Goal: Transaction & Acquisition: Purchase product/service

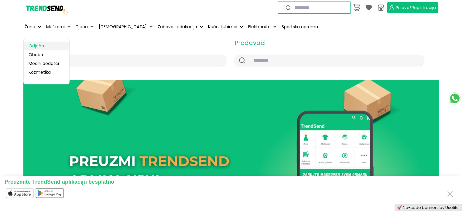
click at [42, 46] on link "Odjeća" at bounding box center [47, 46] width 46 height 9
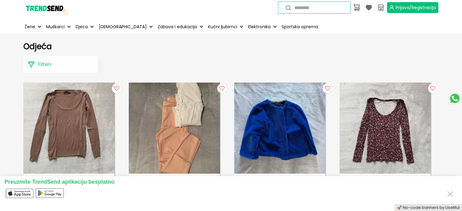
click at [325, 8] on input "text" at bounding box center [318, 7] width 57 height 7
type input "*********"
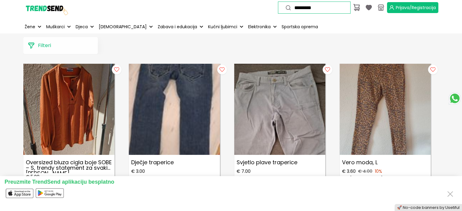
click at [50, 44] on p "Filteri" at bounding box center [44, 45] width 13 height 7
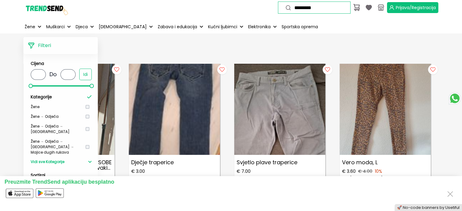
scroll to position [19, 0]
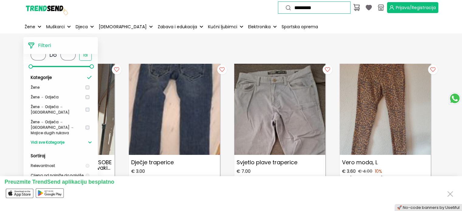
click at [80, 109] on span "Žene → Odjeća → [GEOGRAPHIC_DATA]" at bounding box center [58, 109] width 55 height 11
click at [87, 111] on p "Žene → Odjeća → [GEOGRAPHIC_DATA]" at bounding box center [61, 109] width 61 height 15
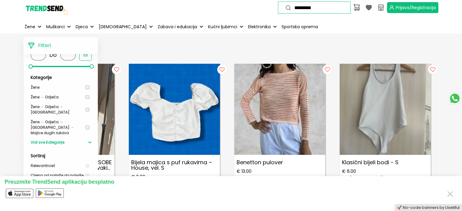
click at [157, 53] on div "Filteri Cijena * Do * Idi Kategorije Žene Žene → Odjeća Žene → Odjeća → Gornji …" at bounding box center [196, 45] width 346 height 17
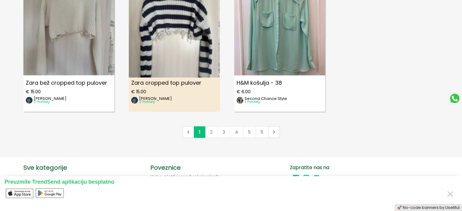
scroll to position [614, 0]
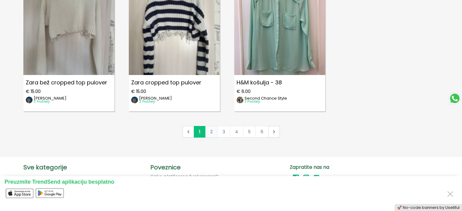
click at [208, 133] on link "2" at bounding box center [211, 132] width 13 height 12
